Goal: Task Accomplishment & Management: Complete application form

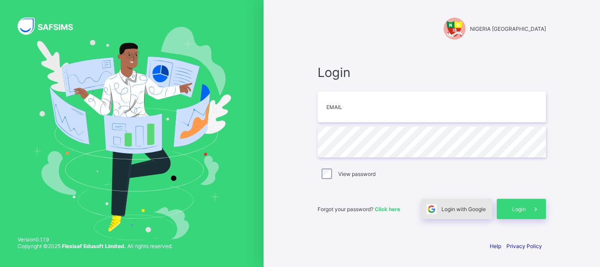
click at [464, 212] on div "Login with Google" at bounding box center [456, 208] width 71 height 20
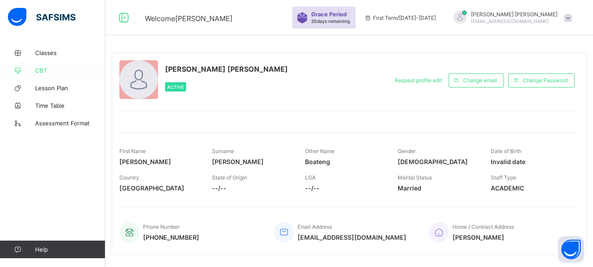
click at [38, 65] on link "CBT" at bounding box center [52, 70] width 105 height 18
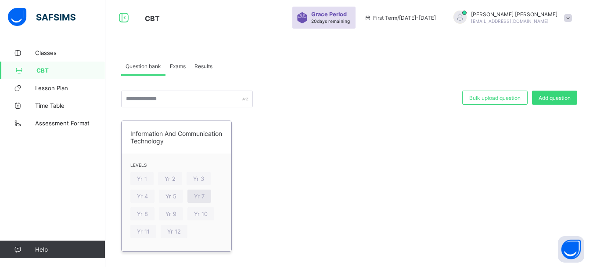
click at [198, 197] on span "Yr 7" at bounding box center [199, 196] width 11 height 7
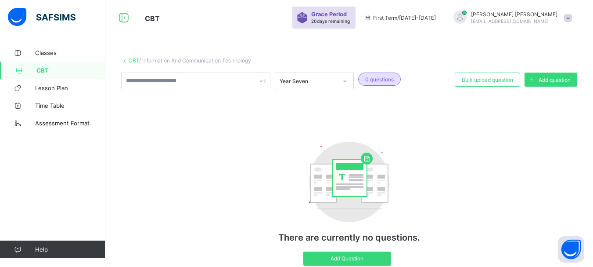
click at [48, 72] on span "CBT" at bounding box center [70, 70] width 69 height 7
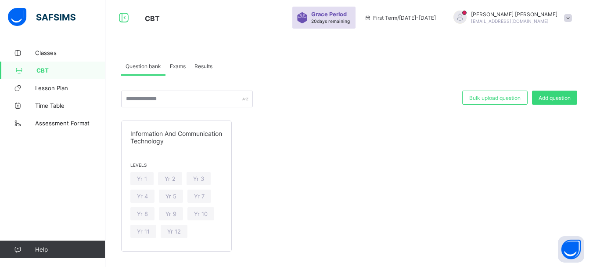
click at [179, 61] on div "Exams" at bounding box center [178, 66] width 25 height 18
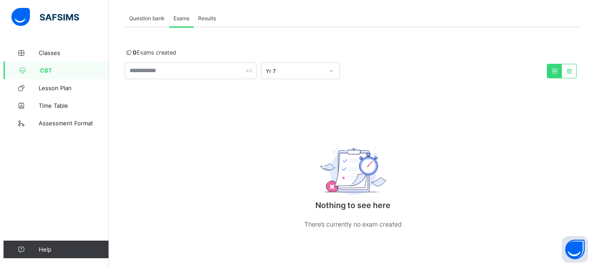
scroll to position [4, 0]
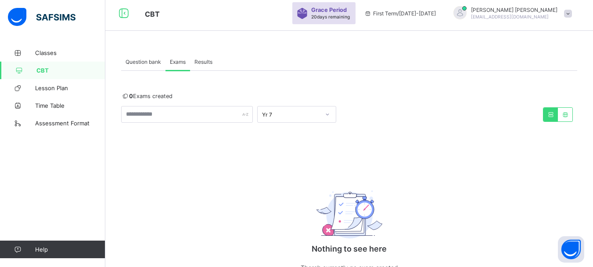
click at [127, 61] on span "Question bank" at bounding box center [144, 61] width 36 height 7
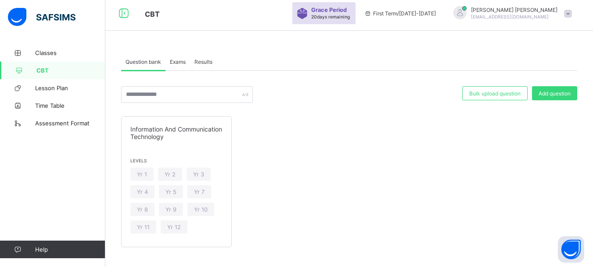
click at [436, 14] on span "First Term / [DATE]-[DATE]" at bounding box center [400, 13] width 72 height 7
click at [507, 95] on span "Bulk upload question" at bounding box center [494, 93] width 51 height 7
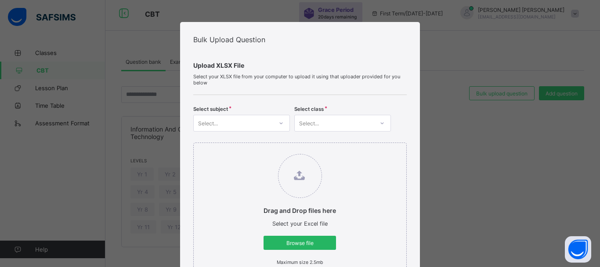
click at [301, 243] on span "Browse file" at bounding box center [299, 242] width 59 height 7
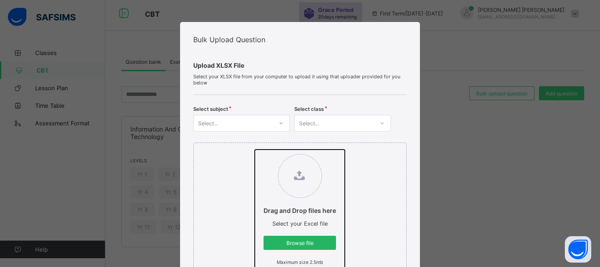
click at [255, 149] on input "Drag and Drop files here Select your Excel file Browse file Maximum size 2.5mb" at bounding box center [255, 149] width 0 height 0
type input "**********"
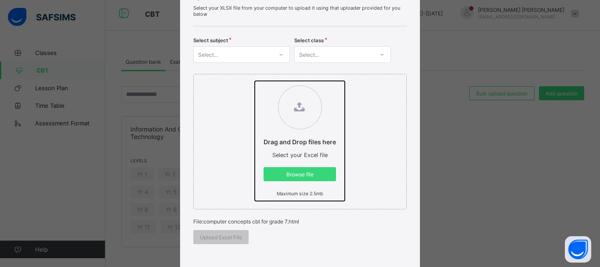
scroll to position [44, 0]
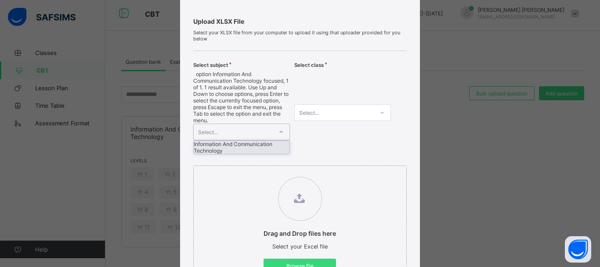
click at [278, 127] on icon at bounding box center [280, 131] width 5 height 9
click at [249, 140] on div "Information And Communication Technology" at bounding box center [242, 146] width 96 height 13
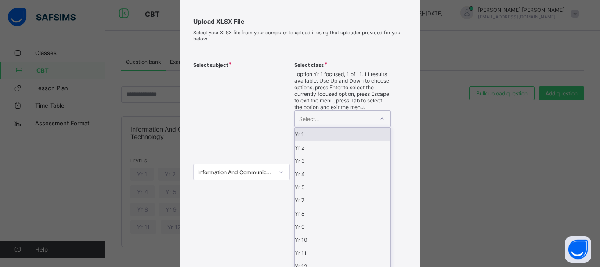
click at [365, 111] on div "Select..." at bounding box center [334, 119] width 79 height 16
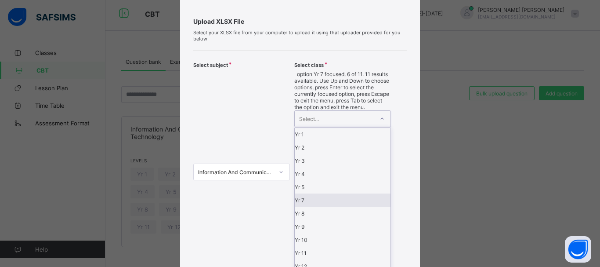
click at [311, 193] on div "Yr 7" at bounding box center [343, 199] width 96 height 13
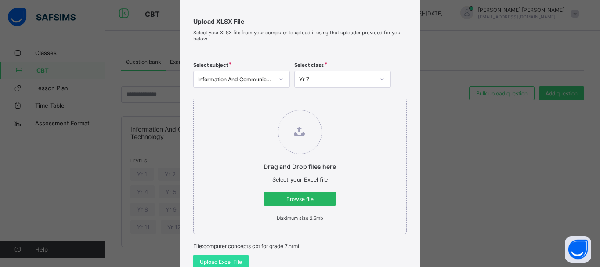
click at [311, 198] on span "Browse file" at bounding box center [299, 198] width 59 height 7
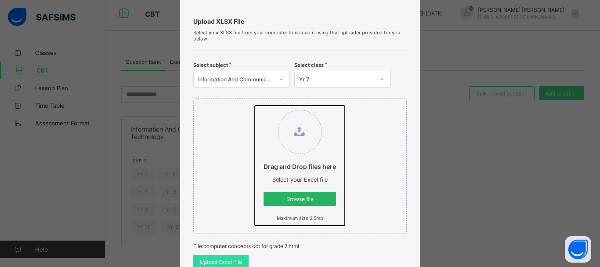
click at [255, 105] on input "Drag and Drop files here Select your Excel file Browse file Maximum size 2.5mb" at bounding box center [255, 105] width 0 height 0
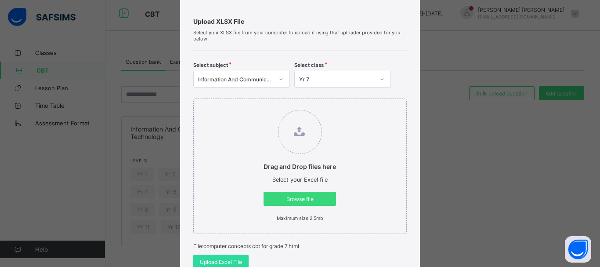
click at [296, 131] on icon at bounding box center [299, 131] width 11 height 10
click at [255, 105] on input "Drag and Drop files here Select your Excel file Browse file Maximum size 2.5mb" at bounding box center [255, 105] width 0 height 0
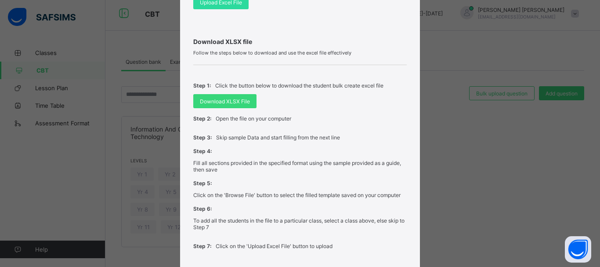
scroll to position [307, 0]
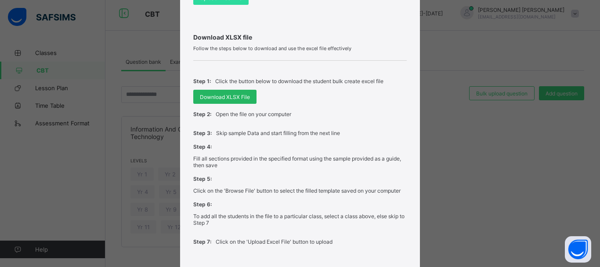
click at [240, 98] on span "Download XLSX File" at bounding box center [225, 97] width 50 height 7
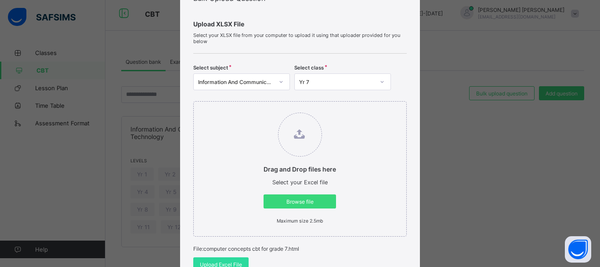
scroll to position [0, 0]
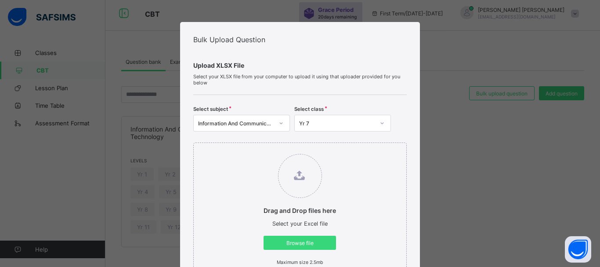
click at [428, 44] on div "Bulk Upload Question Upload XLSX File Select your XLSX file from your computer …" at bounding box center [300, 133] width 600 height 267
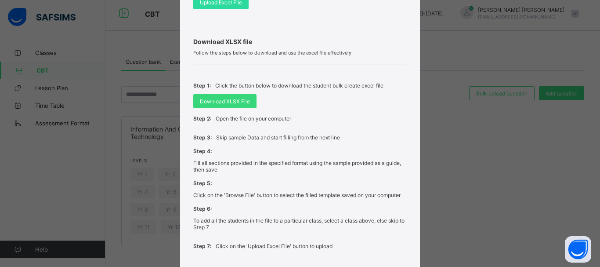
scroll to position [369, 0]
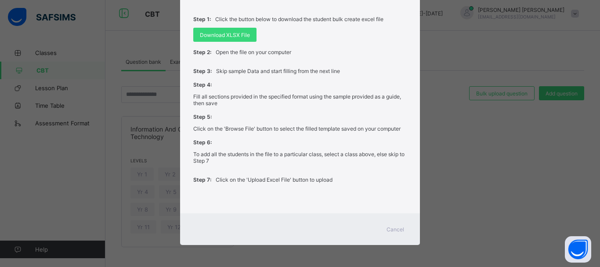
click at [44, 69] on div "Bulk Upload Question Upload XLSX File Select your XLSX file from your computer …" at bounding box center [300, 133] width 600 height 267
click at [398, 230] on span "Cancel" at bounding box center [395, 229] width 18 height 7
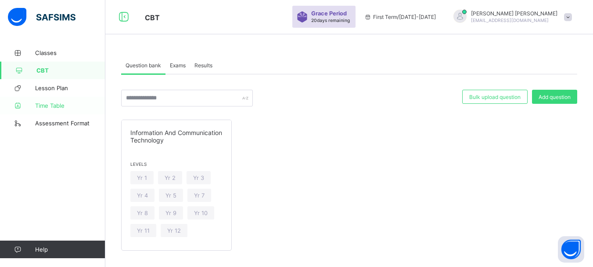
scroll to position [0, 0]
click at [60, 85] on span "Lesson Plan" at bounding box center [70, 87] width 70 height 7
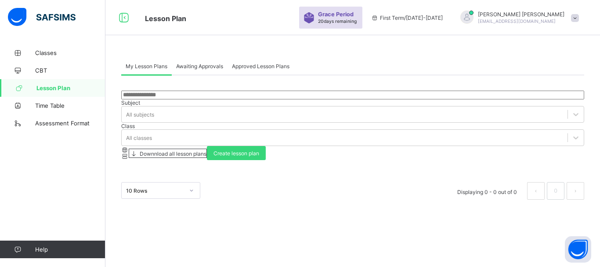
click at [143, 64] on span "My Lesson Plans" at bounding box center [147, 66] width 42 height 7
click at [259, 150] on span "Create lesson plan" at bounding box center [236, 153] width 46 height 7
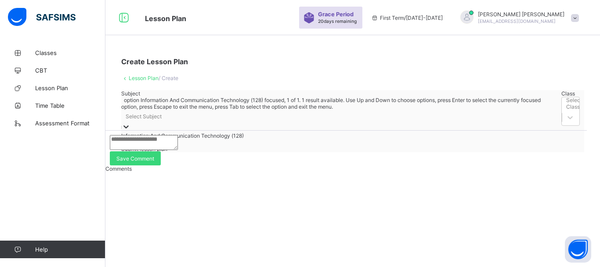
click at [130, 122] on icon at bounding box center [126, 126] width 9 height 9
click at [176, 139] on div "Information And Communication Technology (128)" at bounding box center [339, 135] width 436 height 7
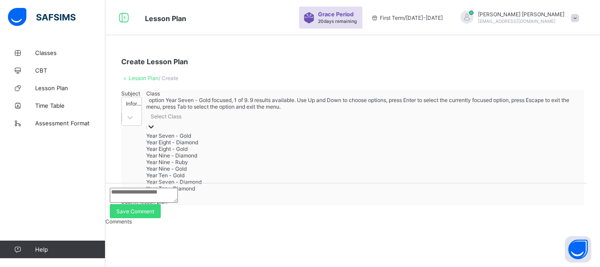
click at [268, 120] on div "Select Class" at bounding box center [362, 116] width 433 height 12
click at [269, 139] on div "Year Seven - Gold" at bounding box center [362, 135] width 433 height 7
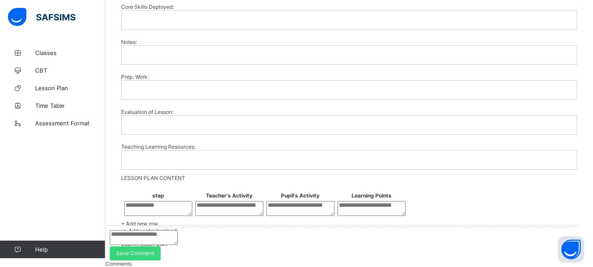
scroll to position [821, 0]
click at [176, 227] on span "Add content upload" at bounding box center [153, 230] width 48 height 7
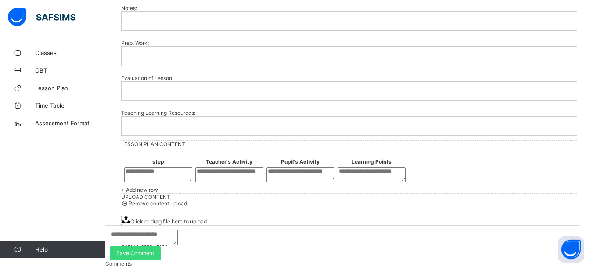
click at [207, 224] on span "Click or drag file here to upload" at bounding box center [168, 221] width 76 height 7
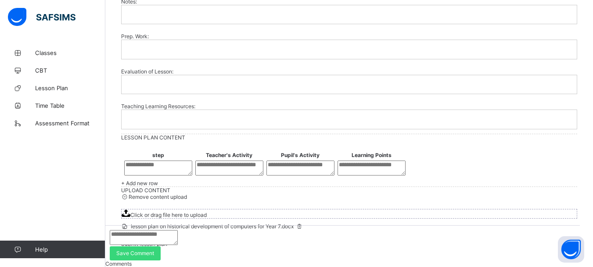
scroll to position [920, 0]
click at [324, 223] on div "lesson plan on historical development of computers for Year 7.docx" at bounding box center [349, 226] width 456 height 7
click at [241, 223] on span "lesson plan on historical development of computers for Year 7.docx" at bounding box center [212, 226] width 182 height 7
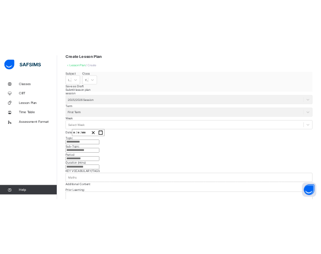
scroll to position [88, 0]
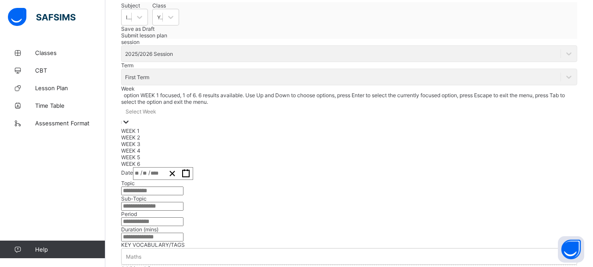
click at [176, 117] on div "Select Week" at bounding box center [349, 111] width 456 height 12
click at [159, 147] on div "WEEK 3" at bounding box center [349, 143] width 456 height 7
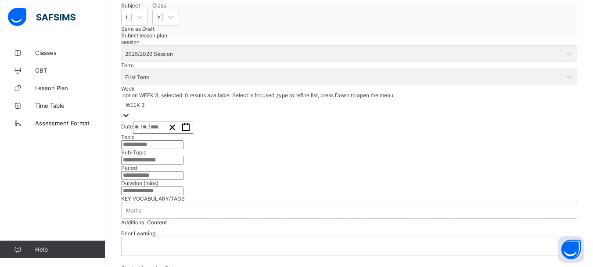
click at [150, 130] on span "/" at bounding box center [149, 125] width 2 height 7
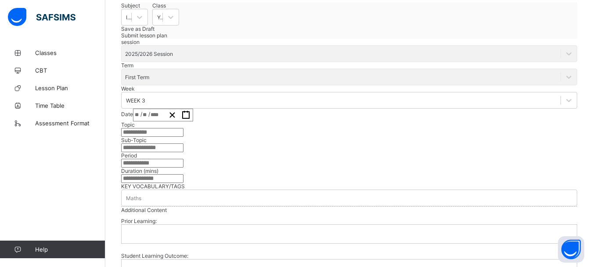
click at [193, 121] on button "button" at bounding box center [186, 115] width 14 height 12
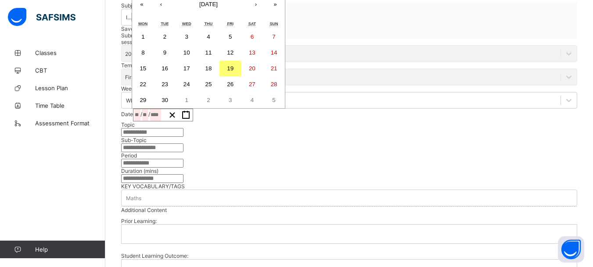
click at [190, 87] on abbr "24" at bounding box center [187, 84] width 7 height 7
type input "**********"
type input "*"
type input "**"
type input "****"
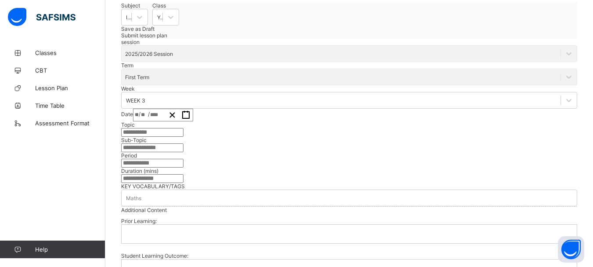
click at [184, 137] on input "text" at bounding box center [152, 132] width 62 height 9
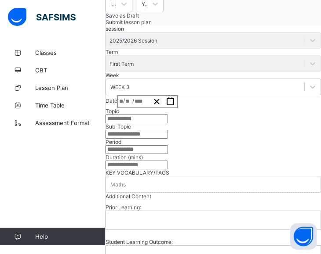
scroll to position [132, 0]
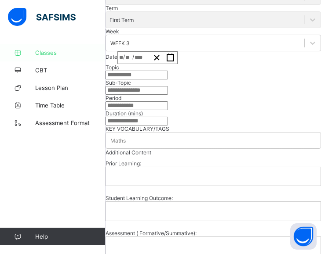
click at [46, 53] on span "Classes" at bounding box center [70, 52] width 70 height 7
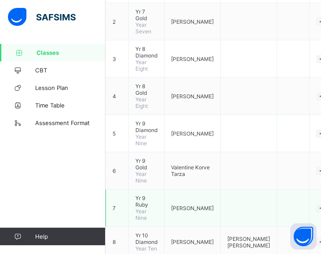
scroll to position [220, 0]
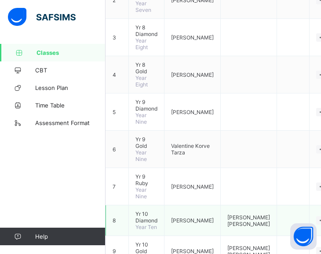
click at [153, 211] on span "Yr 10 Diamond" at bounding box center [146, 217] width 22 height 13
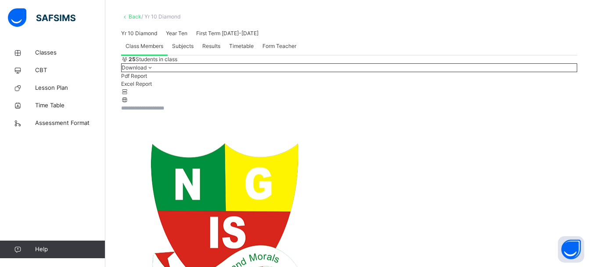
scroll to position [44, 0]
click at [183, 50] on span "Subjects" at bounding box center [183, 47] width 22 height 8
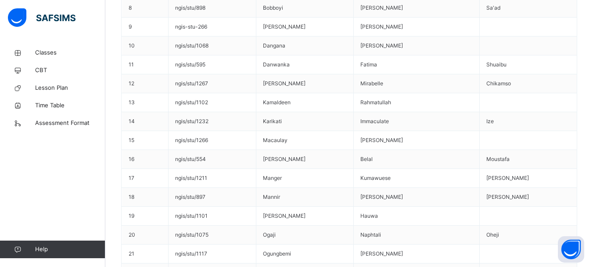
scroll to position [595, 0]
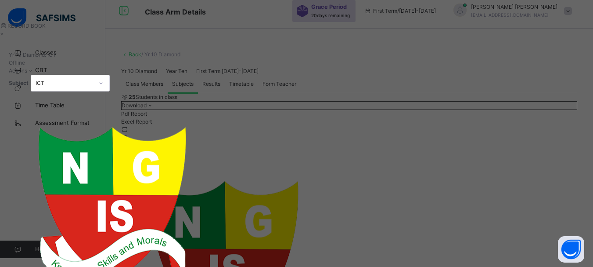
scroll to position [0, 0]
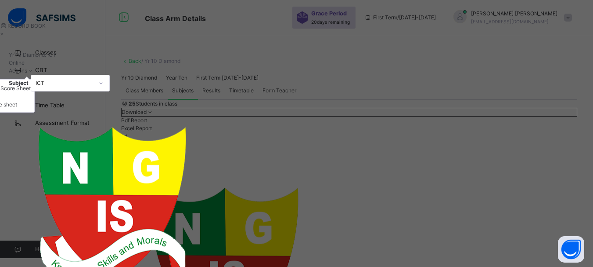
click at [35, 74] on span at bounding box center [30, 70] width 7 height 7
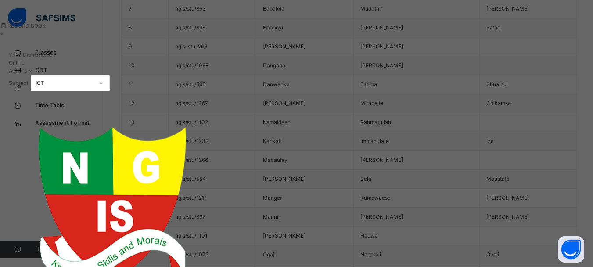
scroll to position [551, 0]
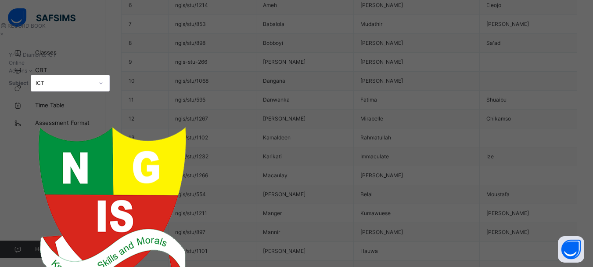
click at [574, 37] on div "×" at bounding box center [296, 34] width 593 height 8
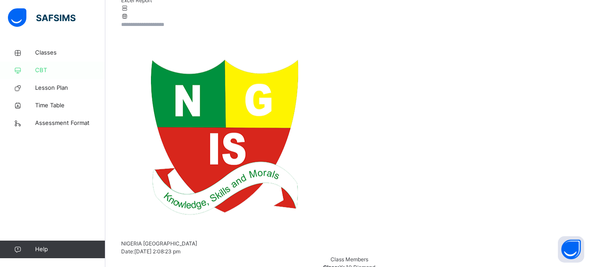
scroll to position [112, 0]
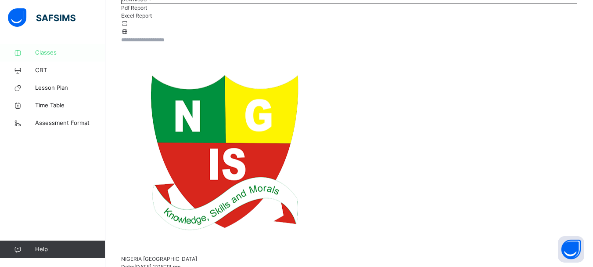
click at [54, 51] on span "Classes" at bounding box center [70, 52] width 70 height 9
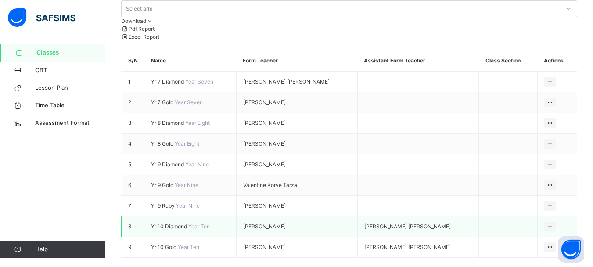
scroll to position [101, 0]
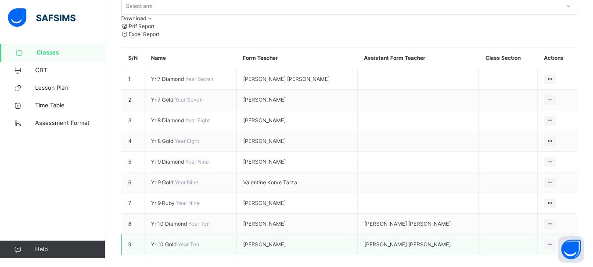
click at [162, 241] on span "Yr 10 Gold" at bounding box center [164, 244] width 27 height 7
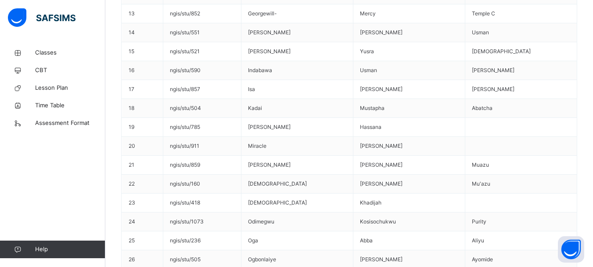
scroll to position [676, 0]
click at [50, 91] on span "Lesson Plan" at bounding box center [70, 87] width 70 height 9
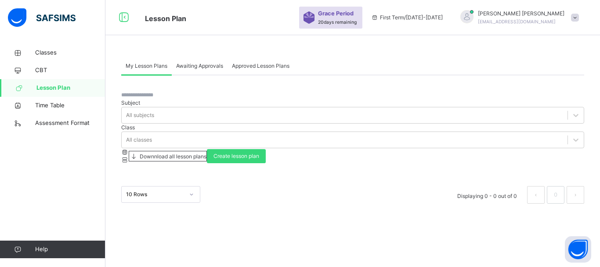
click at [139, 68] on span "My Lesson Plans" at bounding box center [147, 66] width 42 height 8
click at [206, 153] on span "Downnload all lesson plans" at bounding box center [172, 156] width 68 height 7
click at [259, 152] on span "Create lesson plan" at bounding box center [236, 156] width 46 height 8
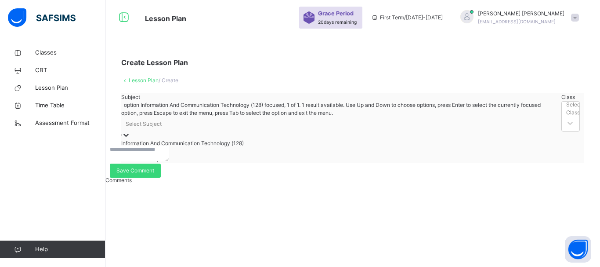
click at [130, 130] on icon at bounding box center [126, 134] width 9 height 9
click at [188, 147] on div "Information And Communication Technology (128)" at bounding box center [339, 143] width 436 height 8
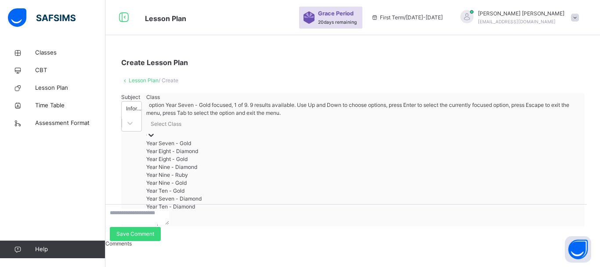
click at [260, 123] on div "Select Class" at bounding box center [362, 124] width 433 height 14
click at [253, 144] on div "Year Seven - Gold" at bounding box center [362, 143] width 433 height 8
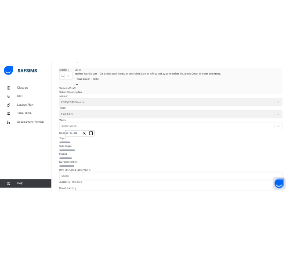
scroll to position [88, 0]
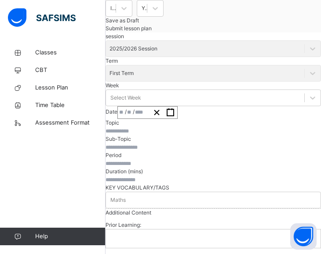
click at [175, 8] on div "Subject Information And Communication Technology (128) Class Year Seven - Gold …" at bounding box center [212, 12] width 215 height 40
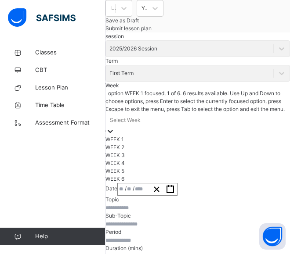
scroll to position [93, 0]
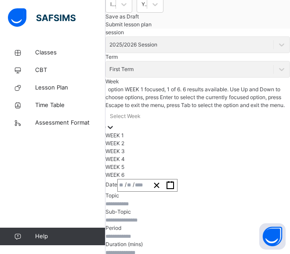
click at [140, 120] on div "Select Week" at bounding box center [125, 116] width 31 height 8
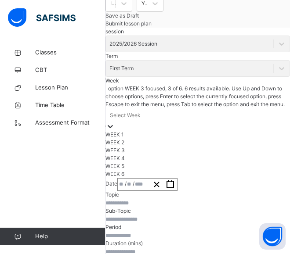
click at [152, 155] on div "WEEK 3" at bounding box center [197, 151] width 184 height 8
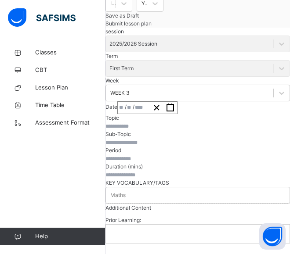
click at [158, 130] on input "text" at bounding box center [131, 126] width 53 height 8
paste input "**********"
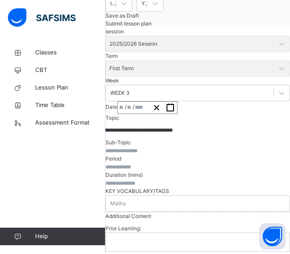
type input "**********"
click at [173, 111] on rect "button" at bounding box center [170, 107] width 7 height 7
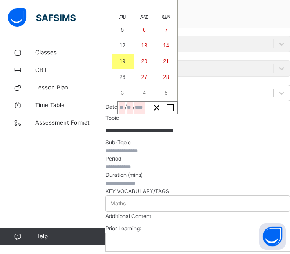
click at [90, 85] on button "24" at bounding box center [79, 77] width 22 height 16
type input "**********"
type input "*"
type input "**"
type input "****"
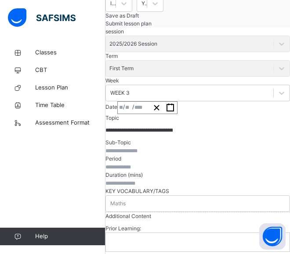
click at [158, 155] on input "text" at bounding box center [131, 151] width 53 height 8
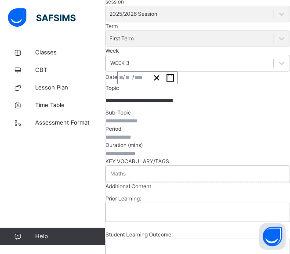
scroll to position [137, 0]
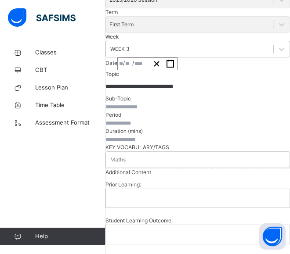
click at [158, 127] on input "text" at bounding box center [131, 123] width 53 height 8
type input "***"
click at [158, 144] on input "number" at bounding box center [131, 140] width 53 height 8
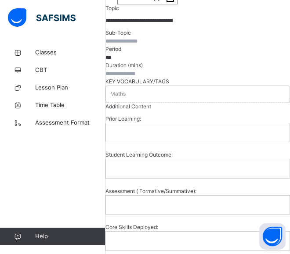
scroll to position [224, 0]
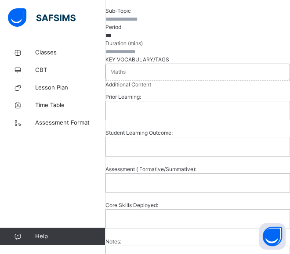
type input "**"
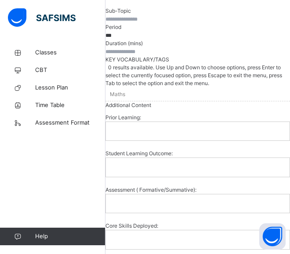
click at [162, 101] on div "Maths" at bounding box center [197, 94] width 184 height 14
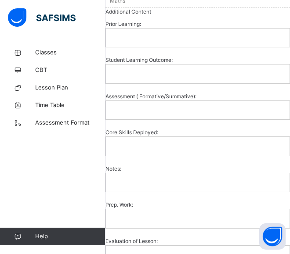
scroll to position [356, 0]
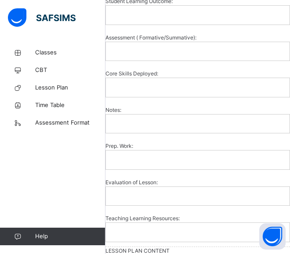
click at [149, 55] on p at bounding box center [197, 51] width 170 height 8
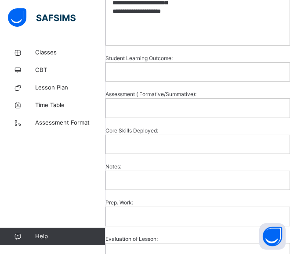
click at [237, 76] on p at bounding box center [197, 72] width 170 height 8
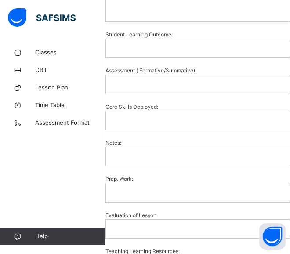
scroll to position [400, 0]
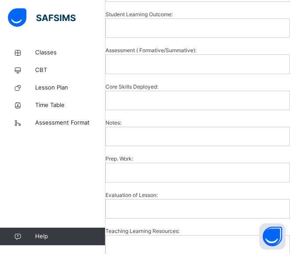
click at [217, 32] on p at bounding box center [197, 28] width 170 height 8
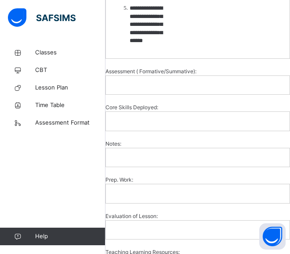
scroll to position [663, 0]
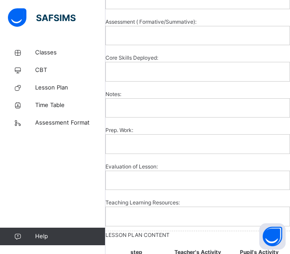
click at [146, 40] on p at bounding box center [197, 36] width 170 height 8
click at [143, 40] on p at bounding box center [197, 36] width 170 height 8
paste div
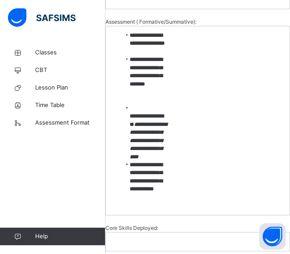
click at [218, 238] on p at bounding box center [197, 242] width 170 height 8
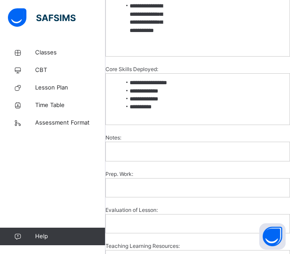
scroll to position [839, 0]
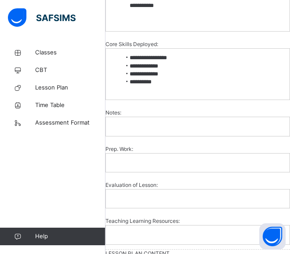
click at [147, 122] on p at bounding box center [197, 126] width 170 height 8
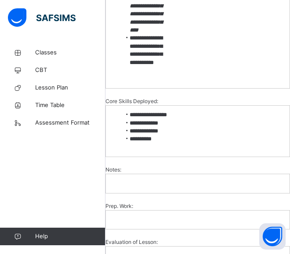
scroll to position [795, 0]
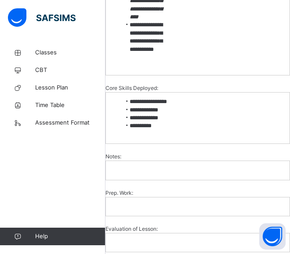
click at [220, 203] on p at bounding box center [197, 207] width 170 height 8
click at [230, 203] on p at bounding box center [197, 207] width 170 height 8
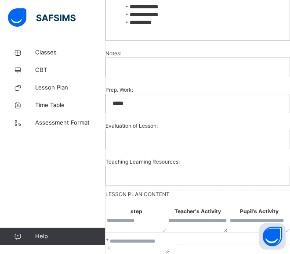
scroll to position [883, 0]
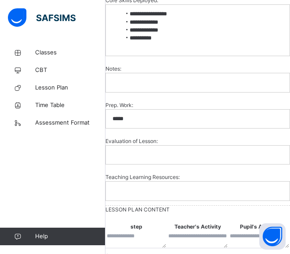
click at [238, 187] on p at bounding box center [197, 191] width 170 height 8
click at [223, 187] on p at bounding box center [197, 191] width 170 height 8
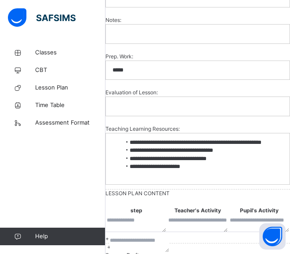
scroll to position [826, 0]
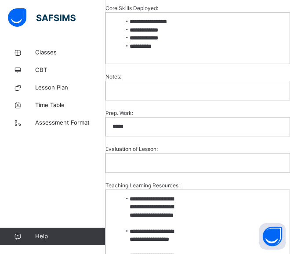
click at [182, 195] on li "**********" at bounding box center [151, 211] width 61 height 32
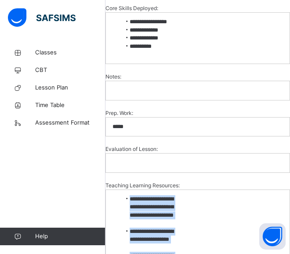
drag, startPoint x: 227, startPoint y: 133, endPoint x: 277, endPoint y: 210, distance: 91.6
click at [277, 212] on ul "**********" at bounding box center [197, 239] width 170 height 89
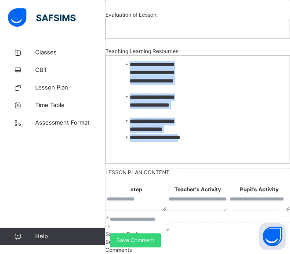
scroll to position [1046, 0]
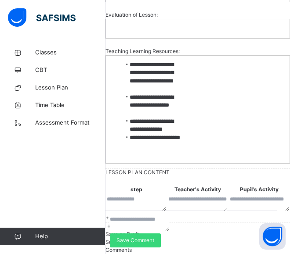
click at [142, 195] on textarea at bounding box center [136, 203] width 59 height 16
click at [173, 195] on textarea at bounding box center [197, 203] width 59 height 16
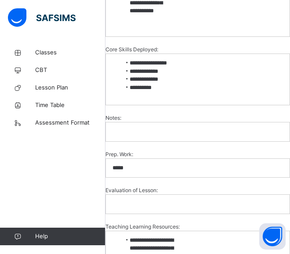
scroll to position [771, 0]
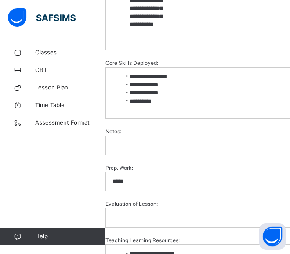
click at [182, 178] on p "*****" at bounding box center [146, 182] width 69 height 8
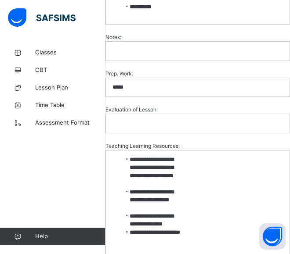
scroll to position [815, 0]
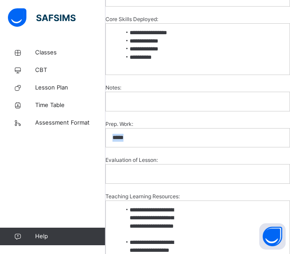
drag, startPoint x: 233, startPoint y: 90, endPoint x: 207, endPoint y: 94, distance: 26.6
click at [207, 129] on div "*****" at bounding box center [198, 138] width 184 height 18
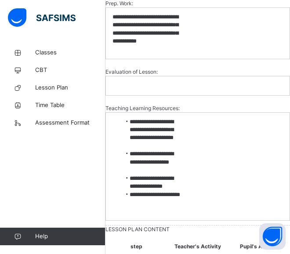
scroll to position [859, 0]
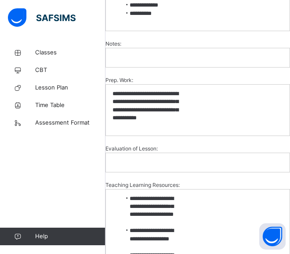
click at [162, 158] on p at bounding box center [197, 162] width 170 height 8
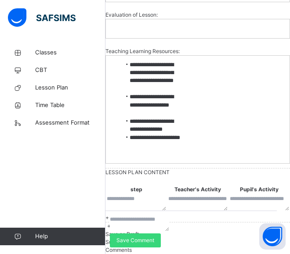
scroll to position [1111, 0]
click at [142, 195] on textarea at bounding box center [136, 203] width 59 height 16
click at [168, 195] on textarea at bounding box center [197, 203] width 59 height 16
click at [169, 195] on textarea at bounding box center [197, 203] width 59 height 16
paste textarea "**********"
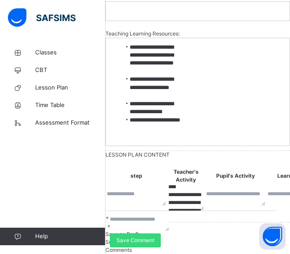
scroll to position [220, 0]
type textarea "**********"
click at [213, 190] on textarea at bounding box center [235, 198] width 59 height 16
click at [209, 190] on textarea at bounding box center [235, 198] width 59 height 16
paste textarea "**********"
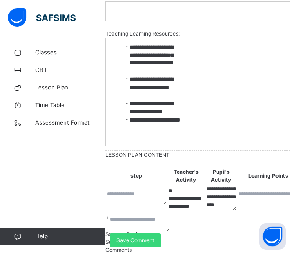
scroll to position [421, 0]
type textarea "**********"
click at [161, 223] on span "Add content upload" at bounding box center [137, 226] width 48 height 7
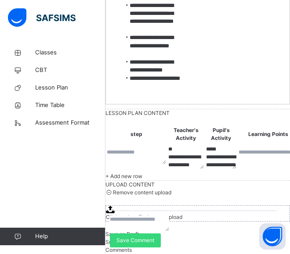
scroll to position [1198, 0]
click at [115, 206] on icon at bounding box center [110, 209] width 9 height 7
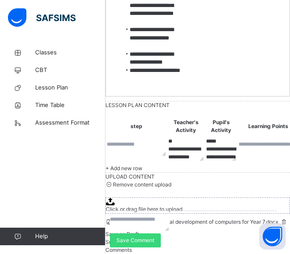
click at [151, 239] on span "Submit lesson plan" at bounding box center [128, 242] width 46 height 7
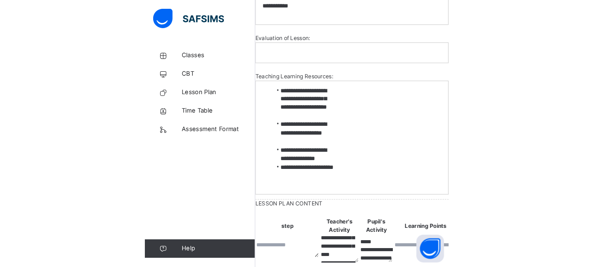
scroll to position [132, 0]
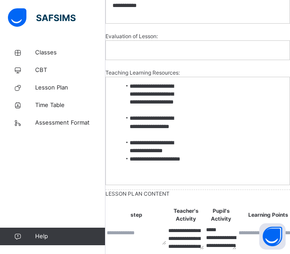
click at [139, 229] on textarea at bounding box center [136, 237] width 59 height 16
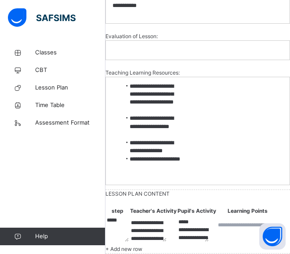
type textarea "*****"
click at [245, 221] on textarea at bounding box center [247, 229] width 59 height 16
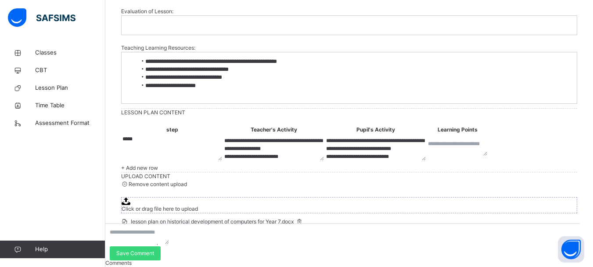
scroll to position [79, 0]
click at [476, 140] on textarea at bounding box center [457, 148] width 59 height 16
paste textarea "**********"
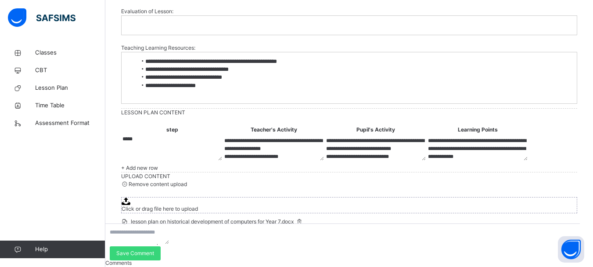
scroll to position [716, 0]
type textarea "**********"
click at [166, 29] on p at bounding box center [349, 25] width 442 height 8
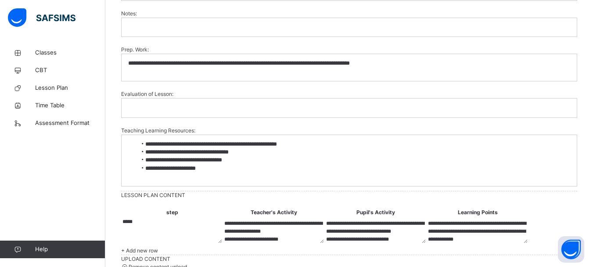
scroll to position [628, 0]
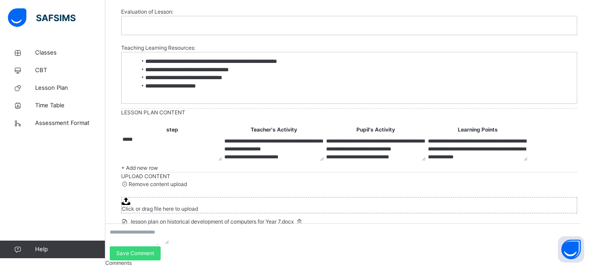
scroll to position [936, 0]
click at [163, 29] on p at bounding box center [349, 26] width 442 height 8
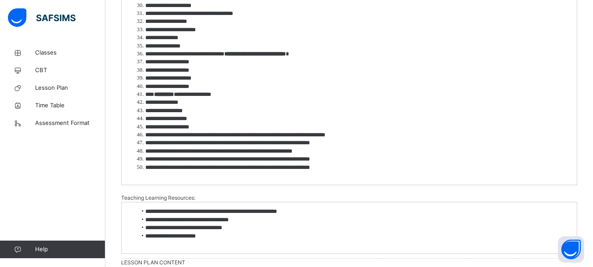
scroll to position [932, 0]
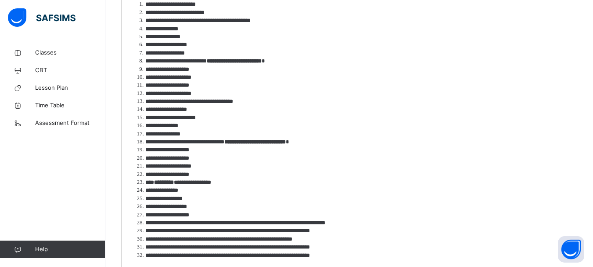
click at [162, 8] on li "**********" at bounding box center [259, 4] width 245 height 8
click at [164, 17] on li "**********" at bounding box center [259, 13] width 245 height 8
click at [163, 33] on li "**********" at bounding box center [259, 29] width 245 height 8
click at [162, 41] on li "**********" at bounding box center [259, 37] width 245 height 8
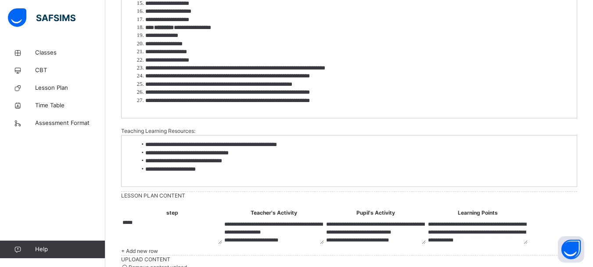
scroll to position [1108, 0]
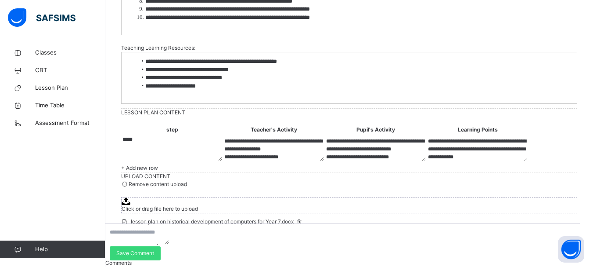
scroll to position [1196, 0]
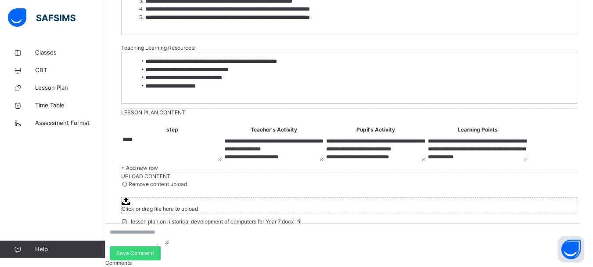
click at [164, 5] on li "**********" at bounding box center [259, 1] width 245 height 8
click at [166, 13] on li "**********" at bounding box center [259, 9] width 245 height 8
click at [164, 22] on li "**********" at bounding box center [259, 18] width 245 height 8
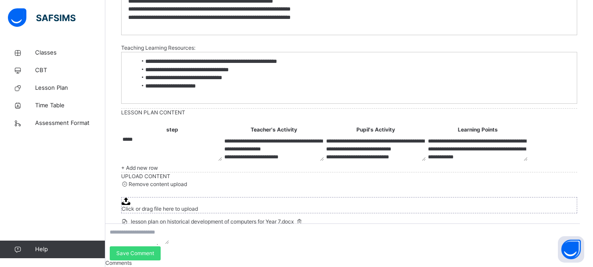
click at [167, 238] on span "Submit lesson plan" at bounding box center [144, 241] width 46 height 7
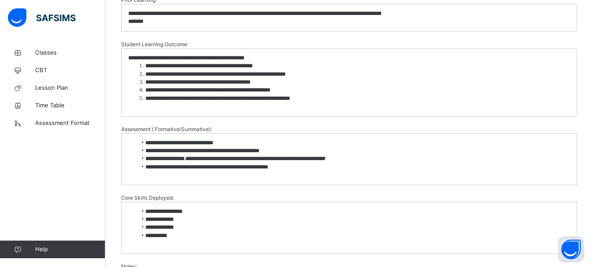
scroll to position [248, 0]
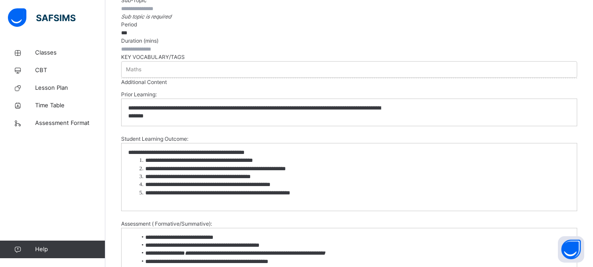
click at [174, 13] on input "text" at bounding box center [147, 9] width 53 height 8
drag, startPoint x: 243, startPoint y: 33, endPoint x: 141, endPoint y: 32, distance: 101.9
click at [147, 13] on input "text" at bounding box center [147, 9] width 53 height 8
paste input "**********"
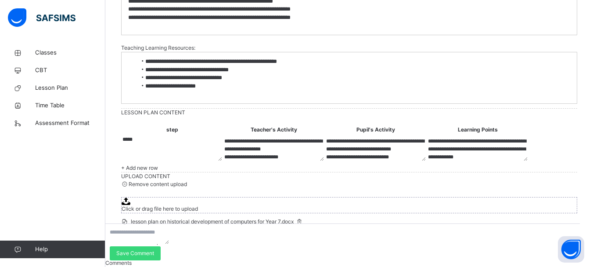
scroll to position [1599, 0]
type input "**********"
click at [167, 238] on span "Submit lesson plan" at bounding box center [144, 241] width 46 height 7
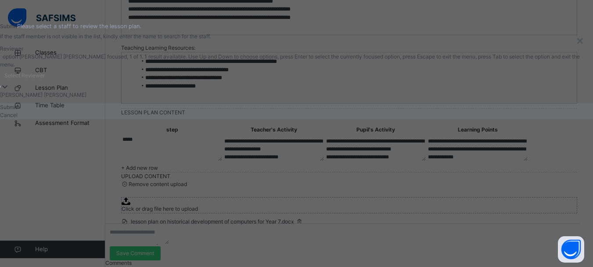
click at [45, 79] on div "Select Reviewer" at bounding box center [24, 76] width 40 height 8
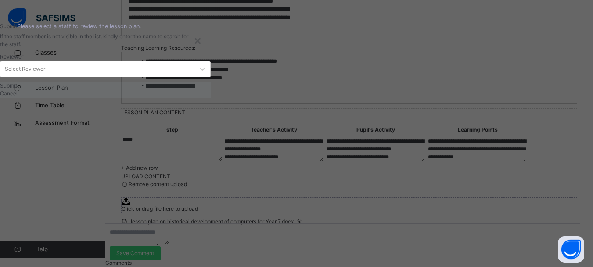
click at [18, 97] on span "Cancel" at bounding box center [9, 93] width 18 height 7
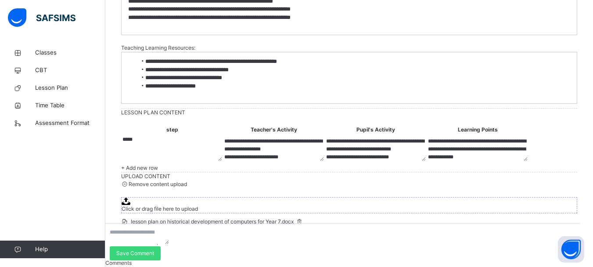
click at [155, 230] on span "Save as Draft" at bounding box center [137, 233] width 33 height 7
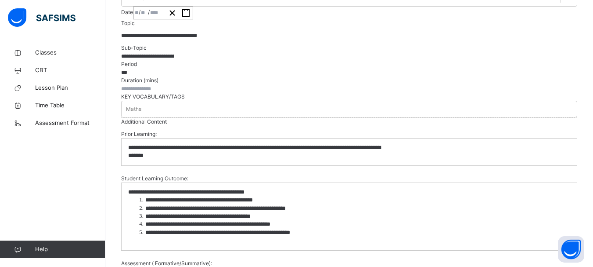
scroll to position [351, 0]
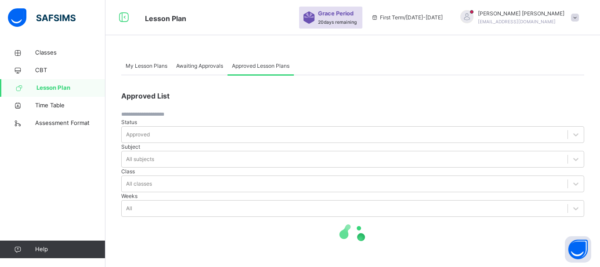
click at [147, 65] on span "My Lesson Plans" at bounding box center [147, 66] width 42 height 8
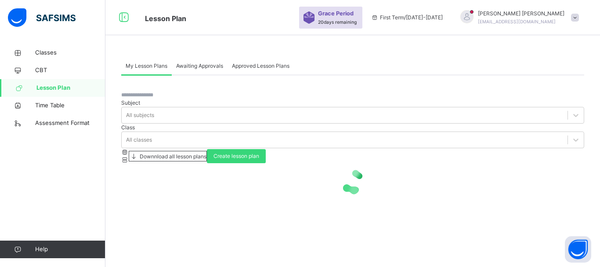
click at [174, 64] on div "Awaiting Approvals" at bounding box center [200, 66] width 56 height 18
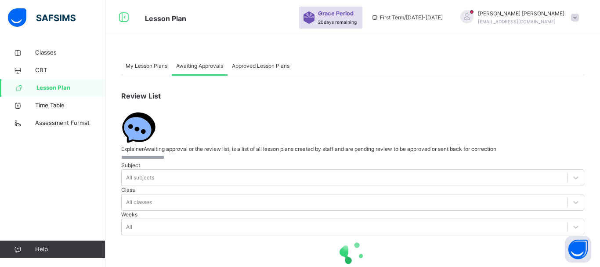
click at [140, 65] on span "My Lesson Plans" at bounding box center [147, 66] width 42 height 8
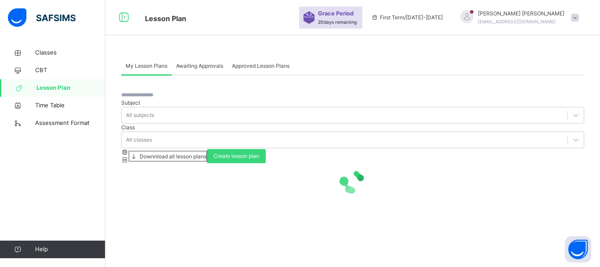
click at [69, 86] on span "Lesson Plan" at bounding box center [70, 87] width 69 height 9
click at [206, 153] on span "Downnload all lesson plans" at bounding box center [172, 156] width 68 height 7
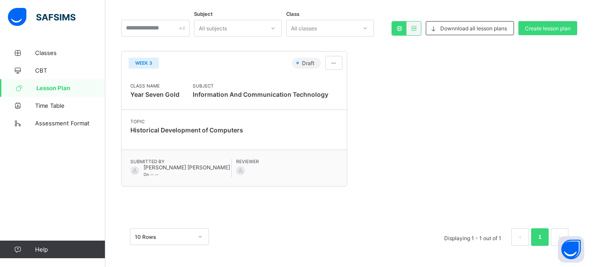
scroll to position [94, 0]
click at [243, 169] on div at bounding box center [240, 169] width 9 height 9
click at [336, 64] on span at bounding box center [333, 62] width 7 height 7
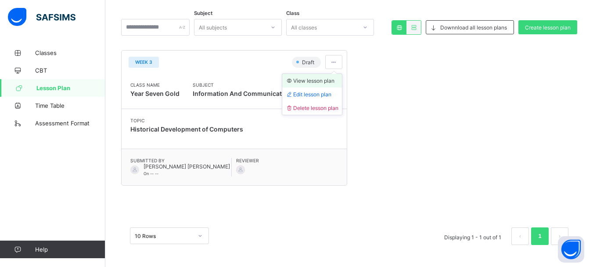
click at [324, 79] on span "View lesson plan" at bounding box center [310, 80] width 49 height 7
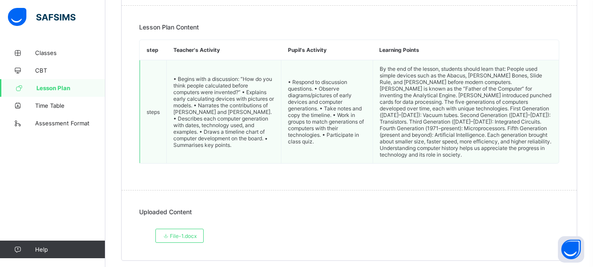
scroll to position [1459, 0]
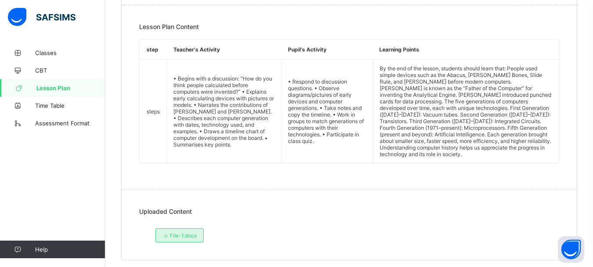
click at [183, 232] on span "File-1.docx" at bounding box center [179, 235] width 34 height 7
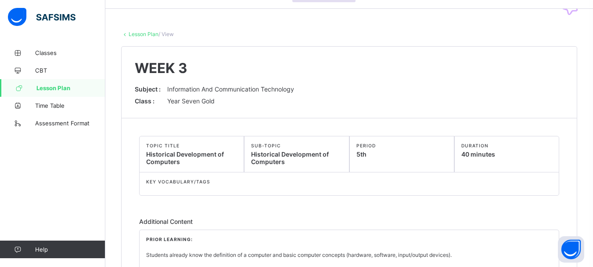
scroll to position [0, 0]
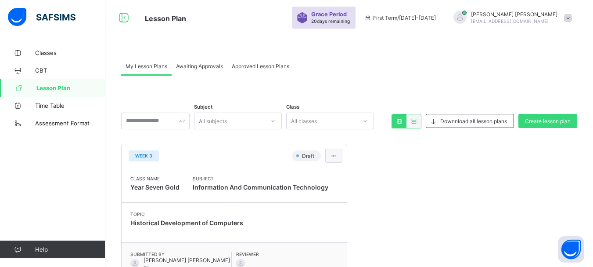
click at [342, 157] on div at bounding box center [333, 155] width 17 height 14
click at [317, 187] on span "Edit lesson plan" at bounding box center [309, 187] width 46 height 7
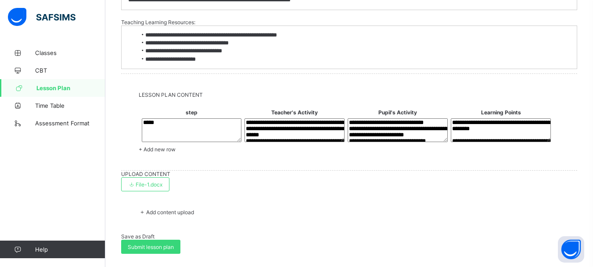
scroll to position [1449, 0]
click at [295, 142] on textarea "**********" at bounding box center [295, 130] width 100 height 24
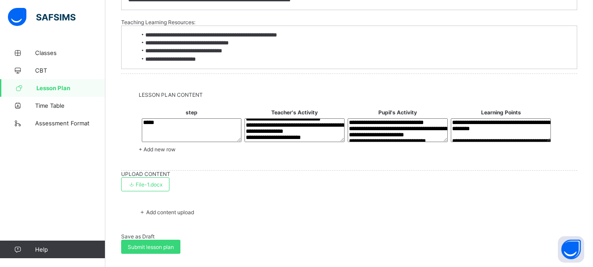
scroll to position [83, 0]
click at [54, 86] on span "Lesson Plan" at bounding box center [70, 87] width 69 height 7
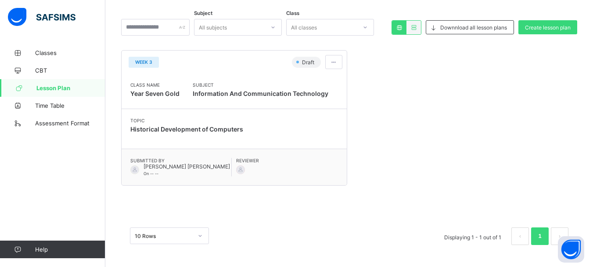
scroll to position [116, 0]
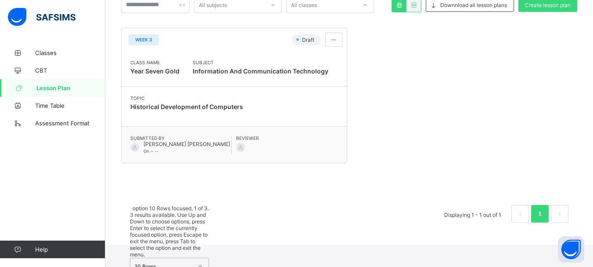
click at [203, 237] on div "option 10 Rows focused, 1 of 3. 3 results available. Use Up and Down to choose …" at bounding box center [169, 260] width 79 height 110
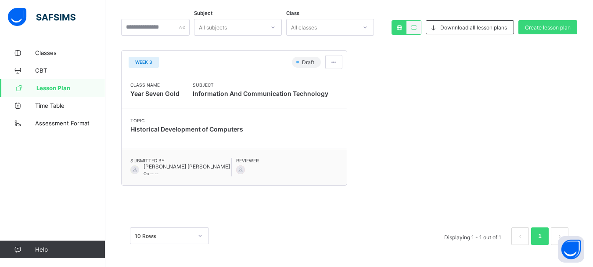
scroll to position [94, 0]
click at [311, 194] on div "Subject All subjects Class All classes Downnload all lesson plans Create lesson…" at bounding box center [349, 118] width 456 height 272
click at [190, 29] on div at bounding box center [155, 27] width 68 height 17
click at [247, 23] on div "All subjects" at bounding box center [229, 27] width 70 height 12
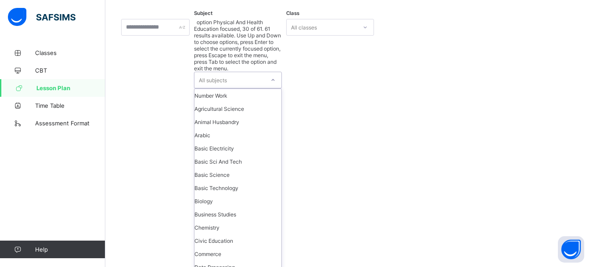
scroll to position [307, 0]
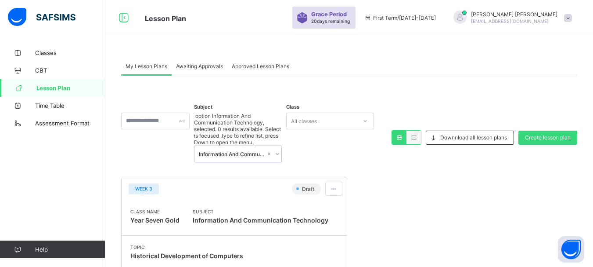
click at [317, 121] on div "All classes" at bounding box center [304, 120] width 26 height 17
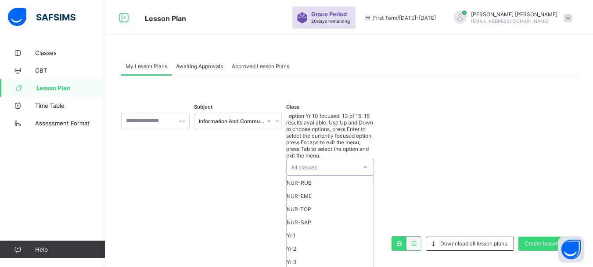
scroll to position [44, 0]
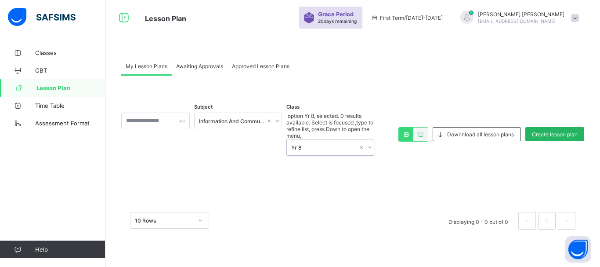
click at [565, 131] on span "Create lesson plan" at bounding box center [555, 134] width 46 height 7
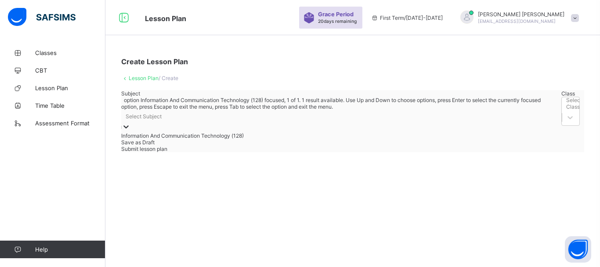
click at [130, 122] on div at bounding box center [126, 127] width 9 height 10
click at [183, 139] on div "Information And Communication Technology (128)" at bounding box center [339, 135] width 436 height 7
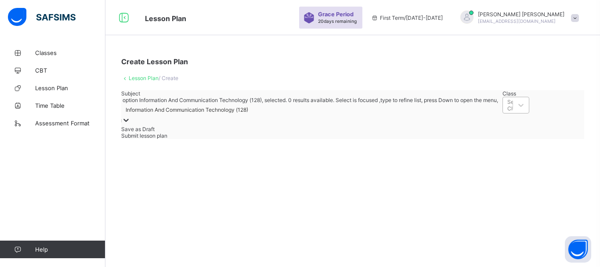
click at [503, 111] on div "Select Class" at bounding box center [508, 105] width 10 height 12
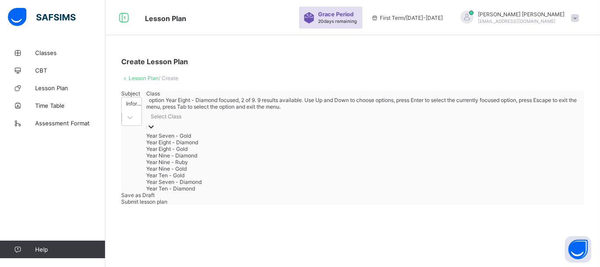
click at [274, 145] on div "Year Eight - Diamond" at bounding box center [362, 142] width 433 height 7
